Goal: Information Seeking & Learning: Learn about a topic

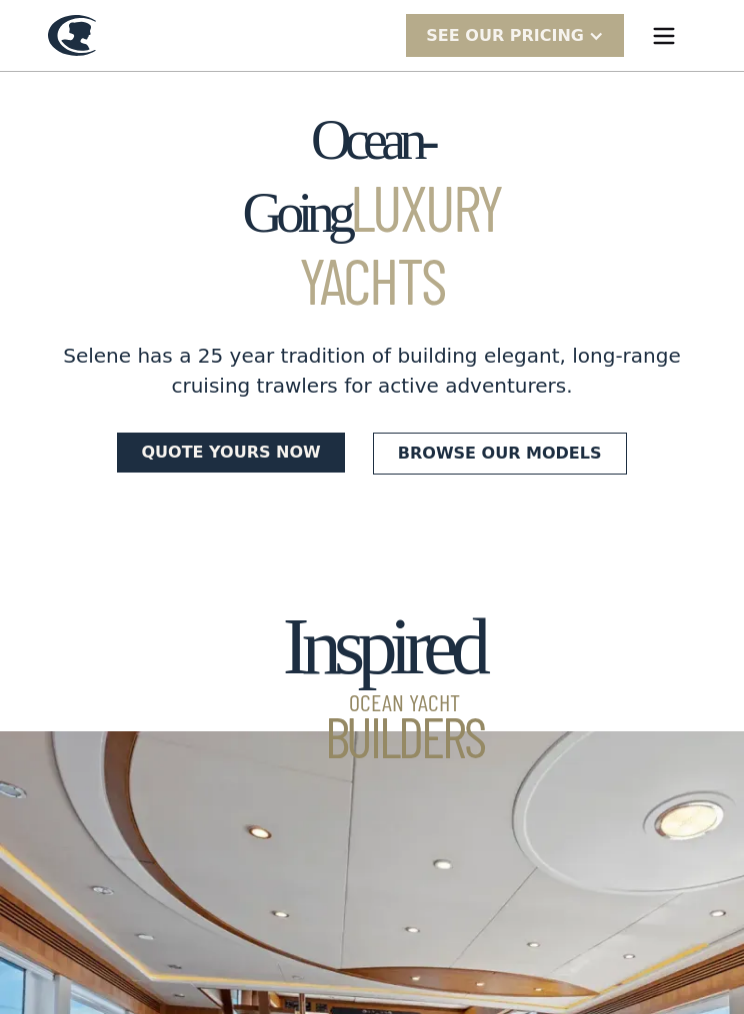
click at [569, 433] on link "Browse our models" at bounding box center [500, 454] width 254 height 42
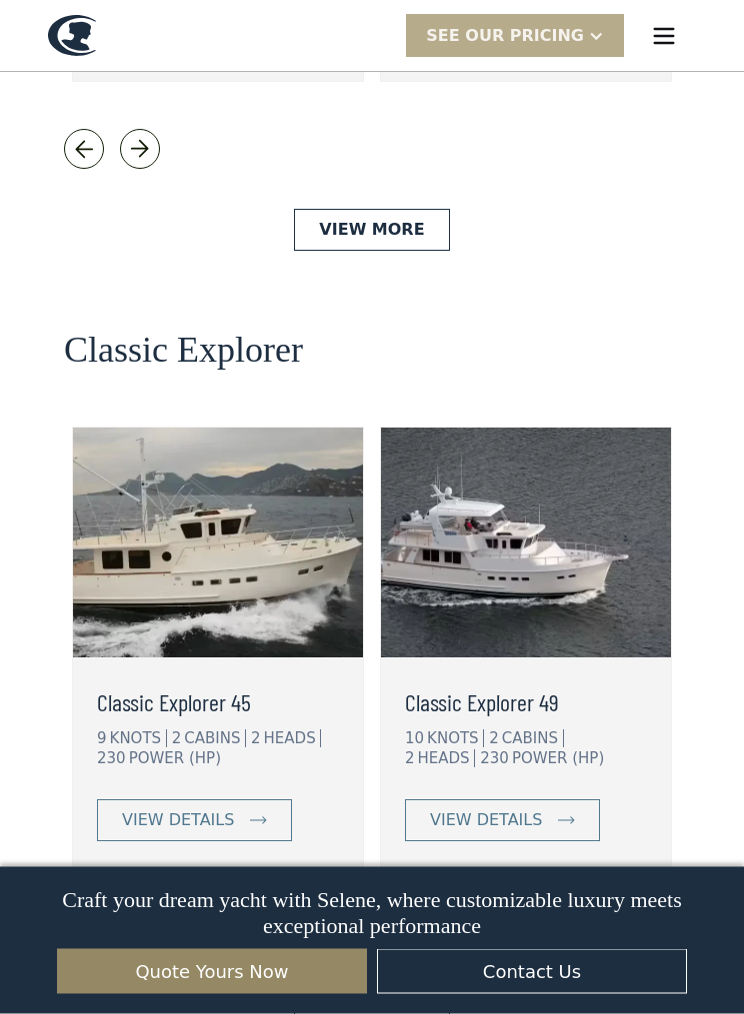
scroll to position [4297, 0]
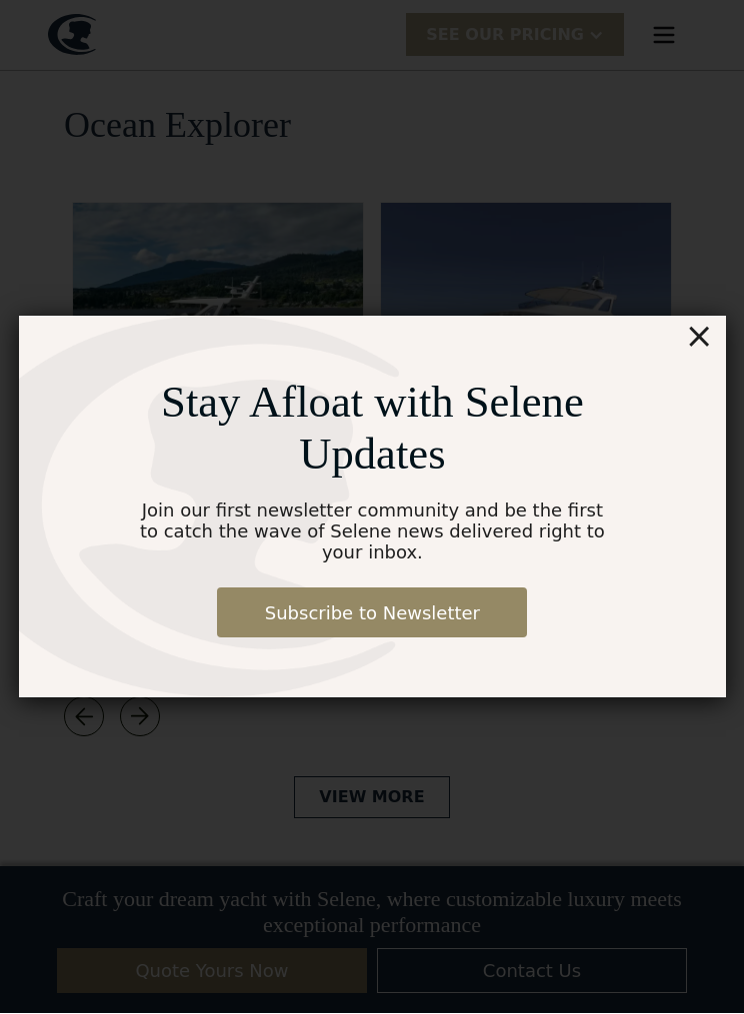
click at [698, 330] on div "×" at bounding box center [698, 337] width 29 height 40
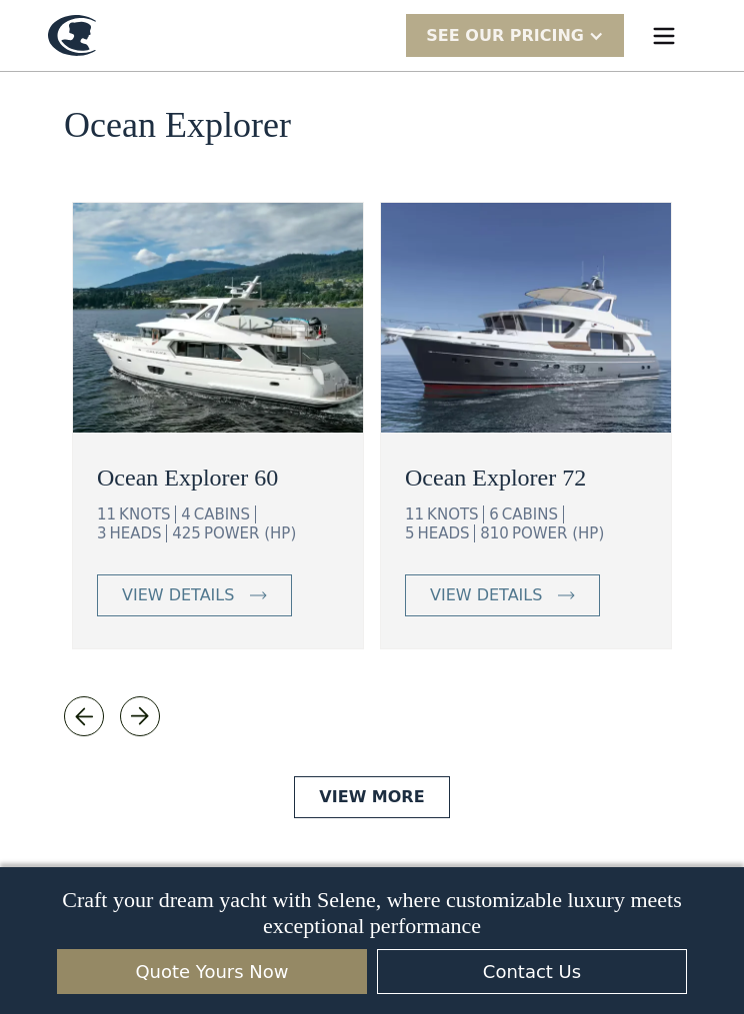
click at [194, 584] on div "view details" at bounding box center [178, 596] width 112 height 24
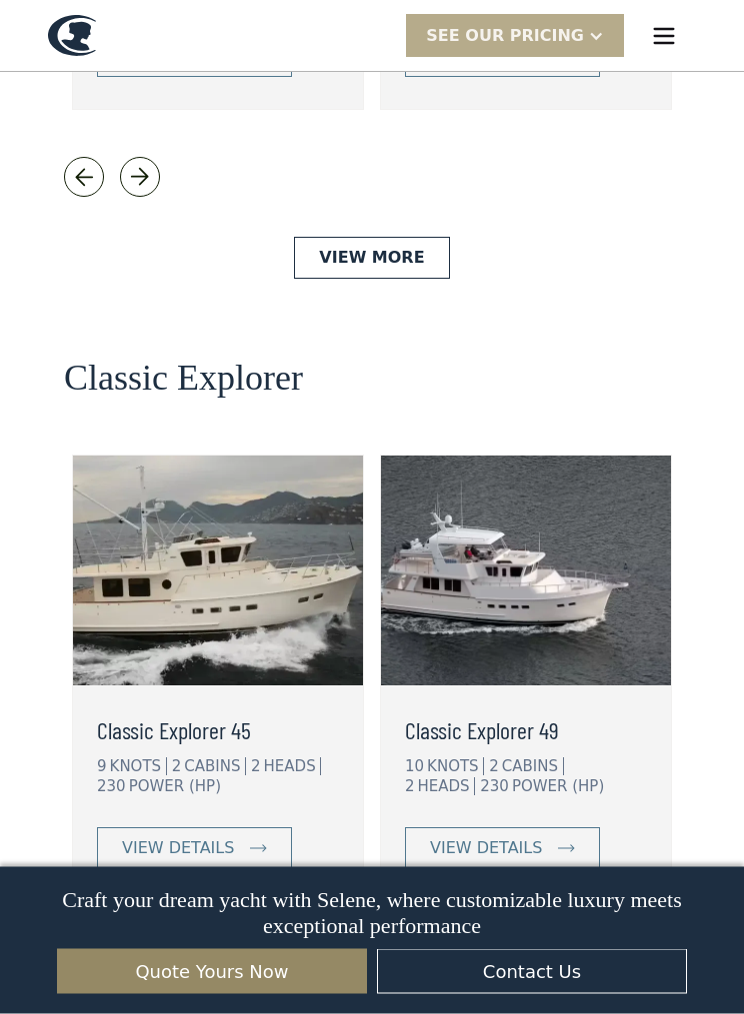
scroll to position [4289, 0]
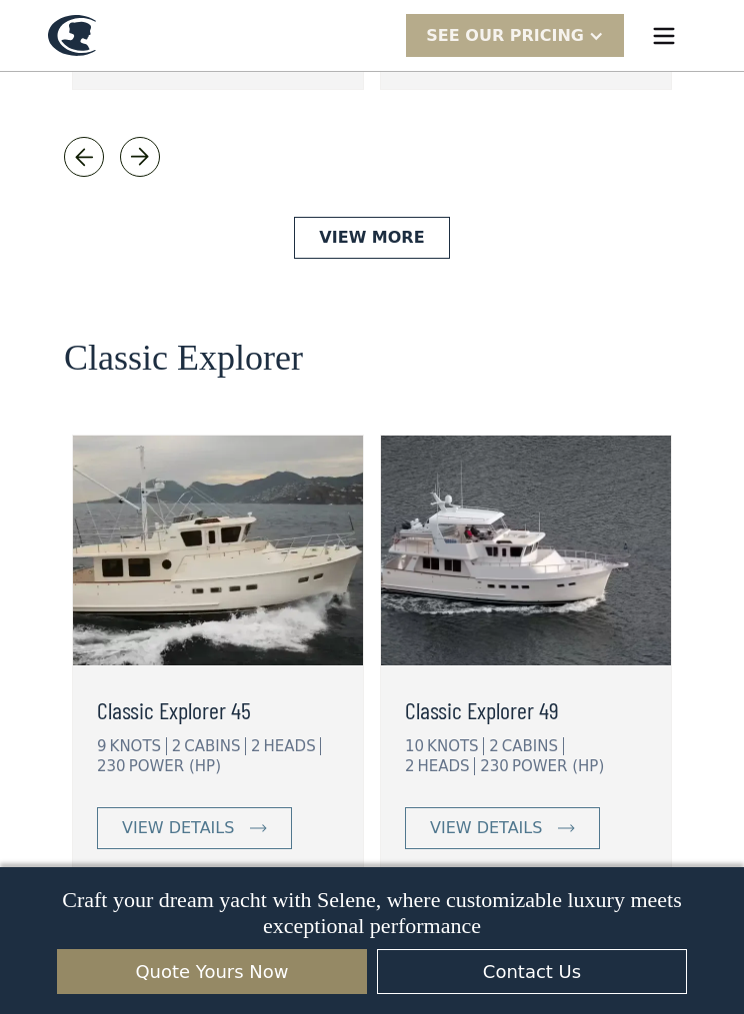
click at [524, 817] on div "view details" at bounding box center [486, 829] width 112 height 24
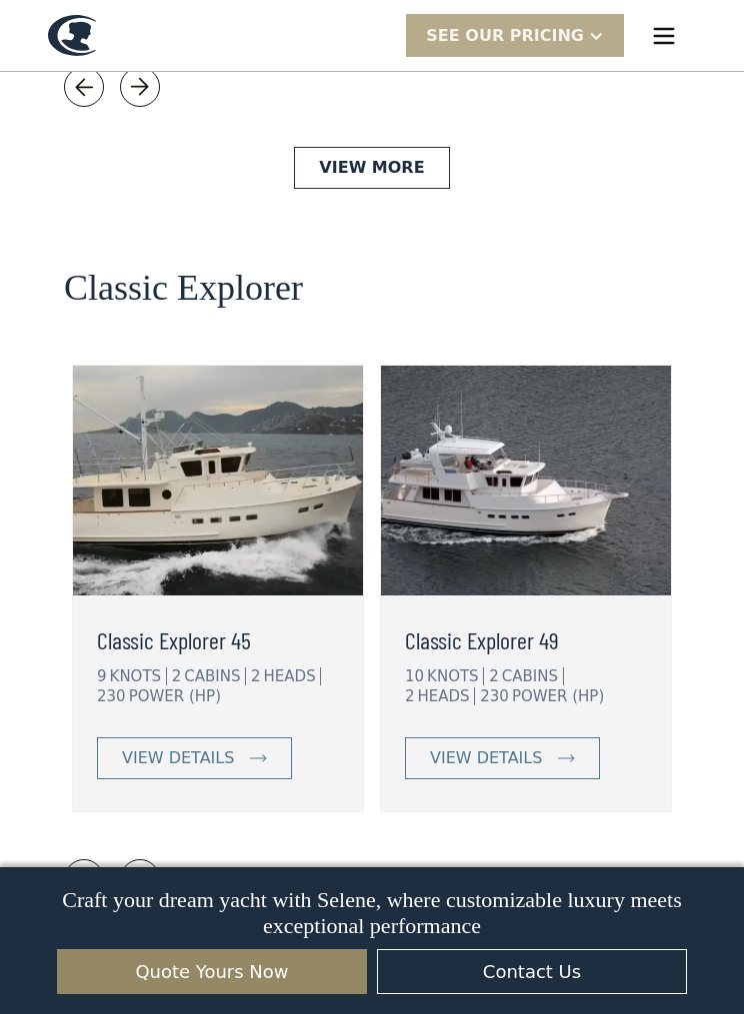
click at [236, 738] on link "view details" at bounding box center [194, 759] width 195 height 42
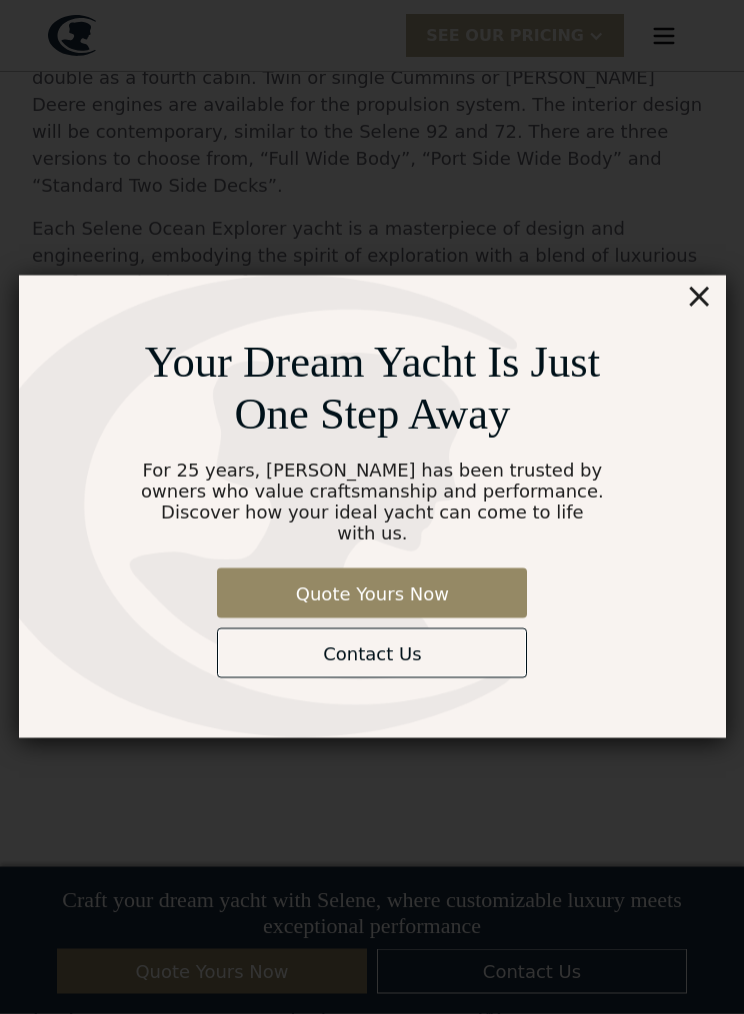
scroll to position [2238, 0]
click at [703, 316] on div "×" at bounding box center [698, 296] width 29 height 40
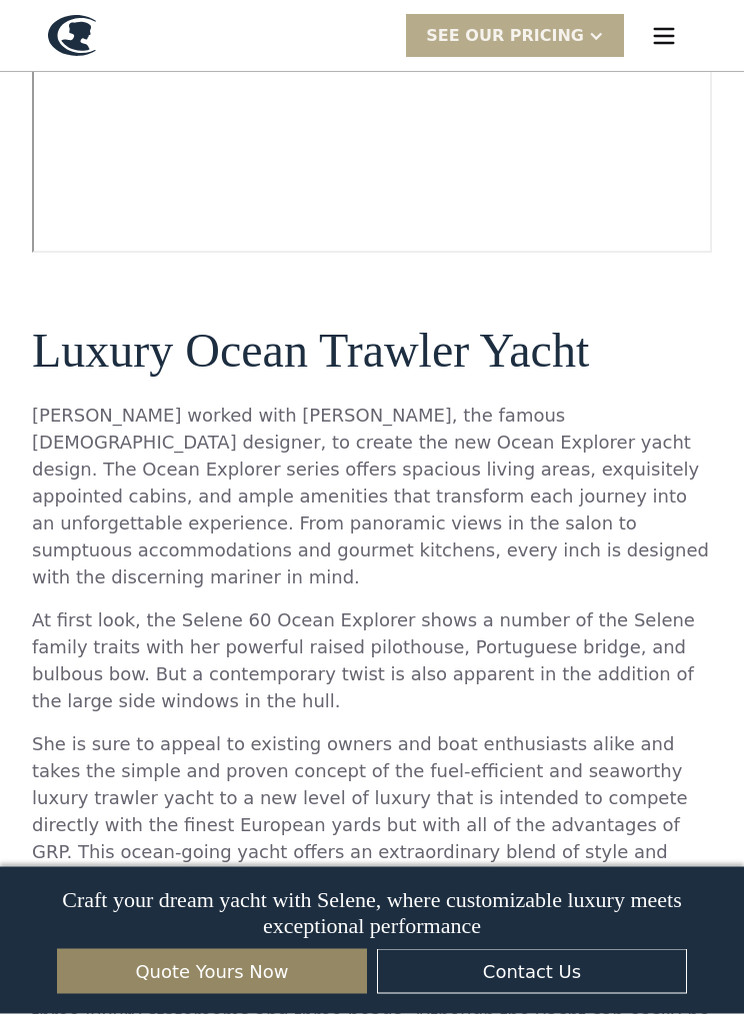
scroll to position [1204, 0]
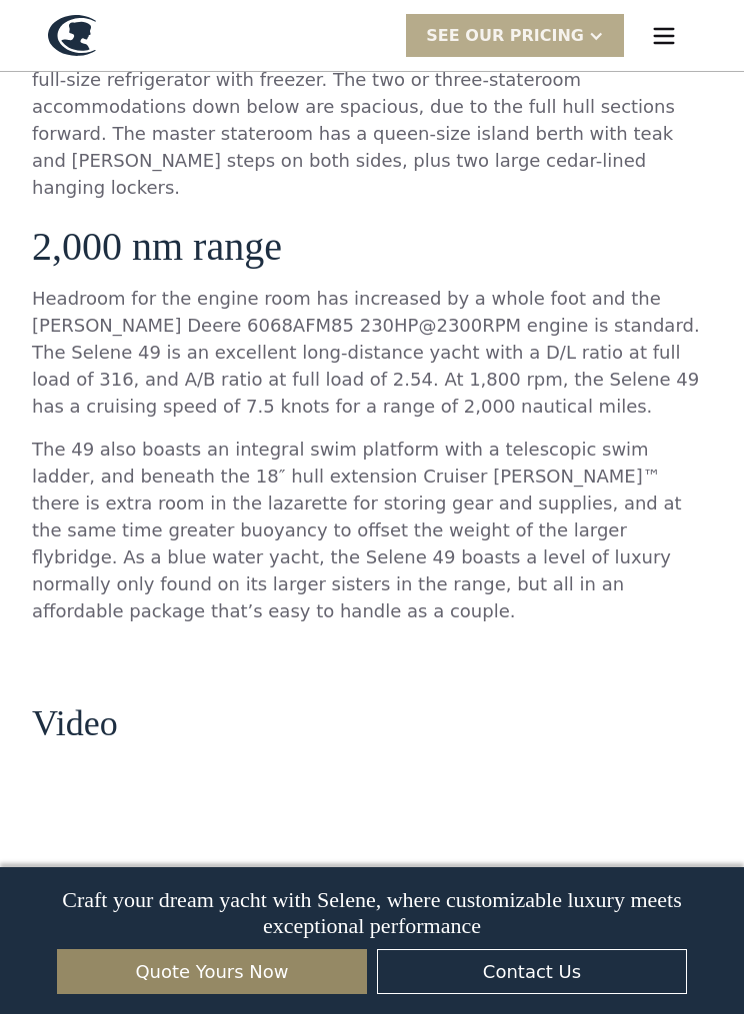
scroll to position [1488, 0]
